Goal: Information Seeking & Learning: Understand process/instructions

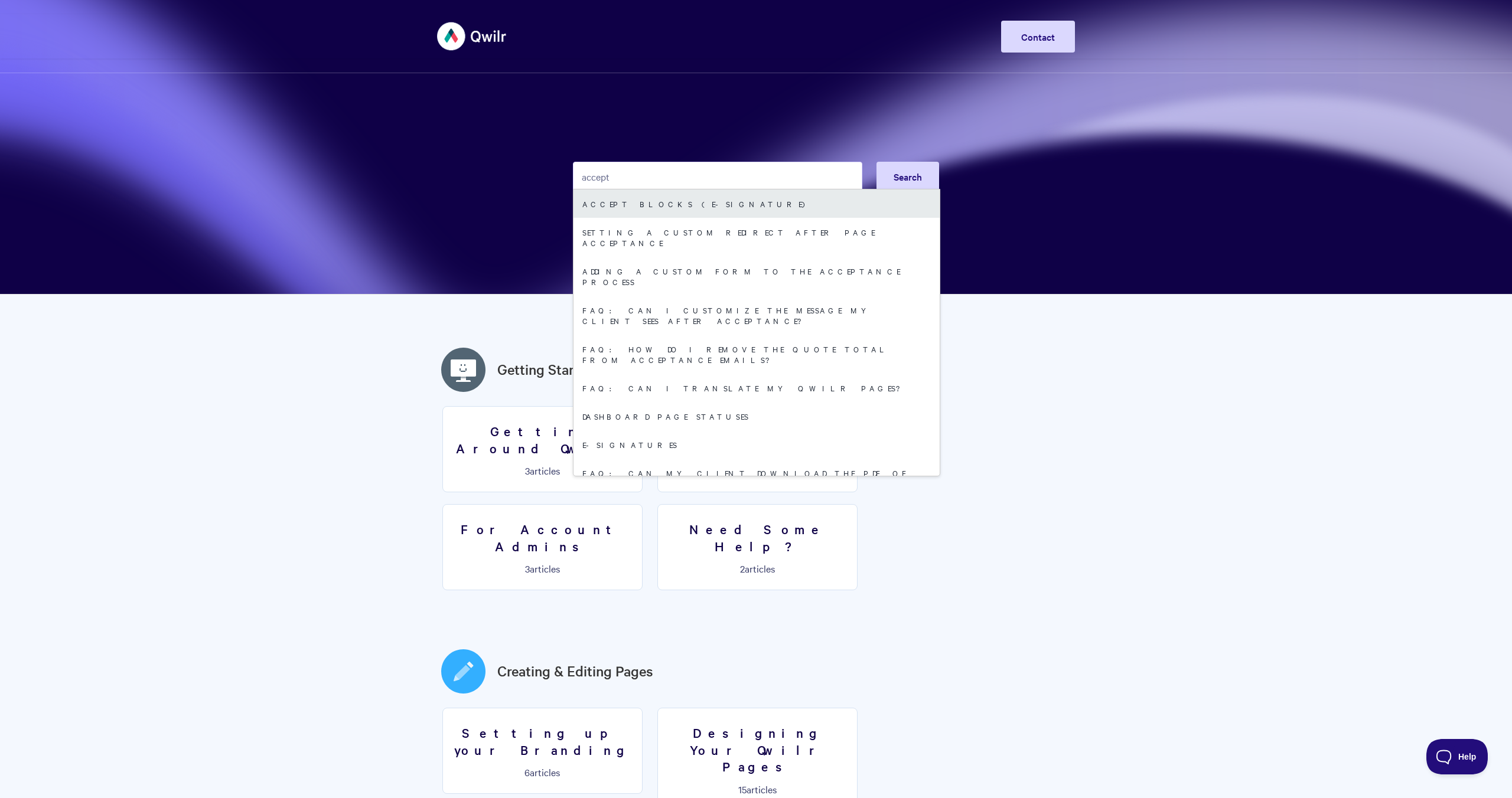
type input "accept"
click at [713, 206] on link "Accept Blocks (E-Signature)" at bounding box center [756, 203] width 366 height 29
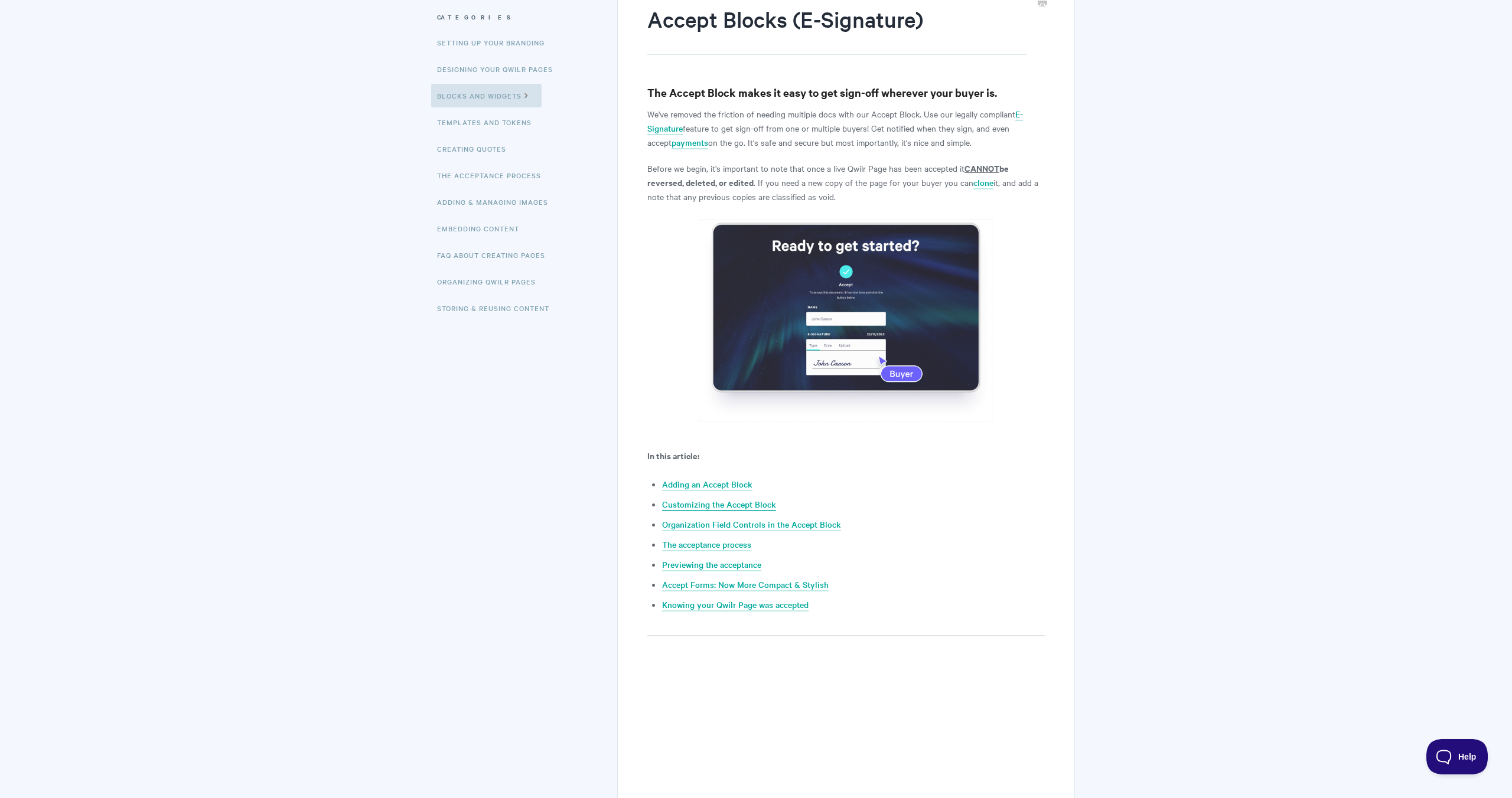
click at [762, 499] on link "Customizing the Accept Block" at bounding box center [719, 505] width 114 height 13
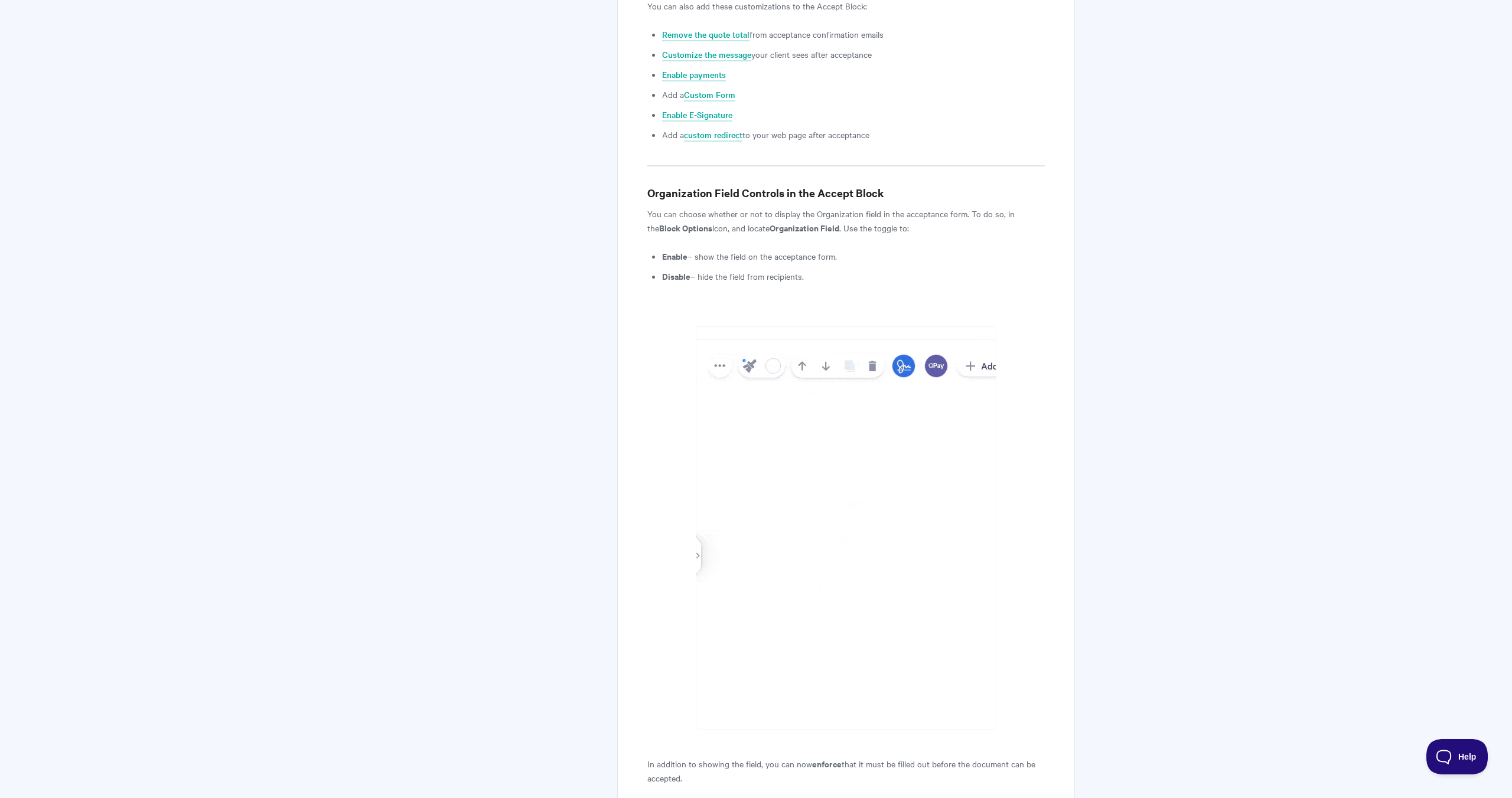
scroll to position [2882, 0]
